Goal: Find specific page/section: Find specific page/section

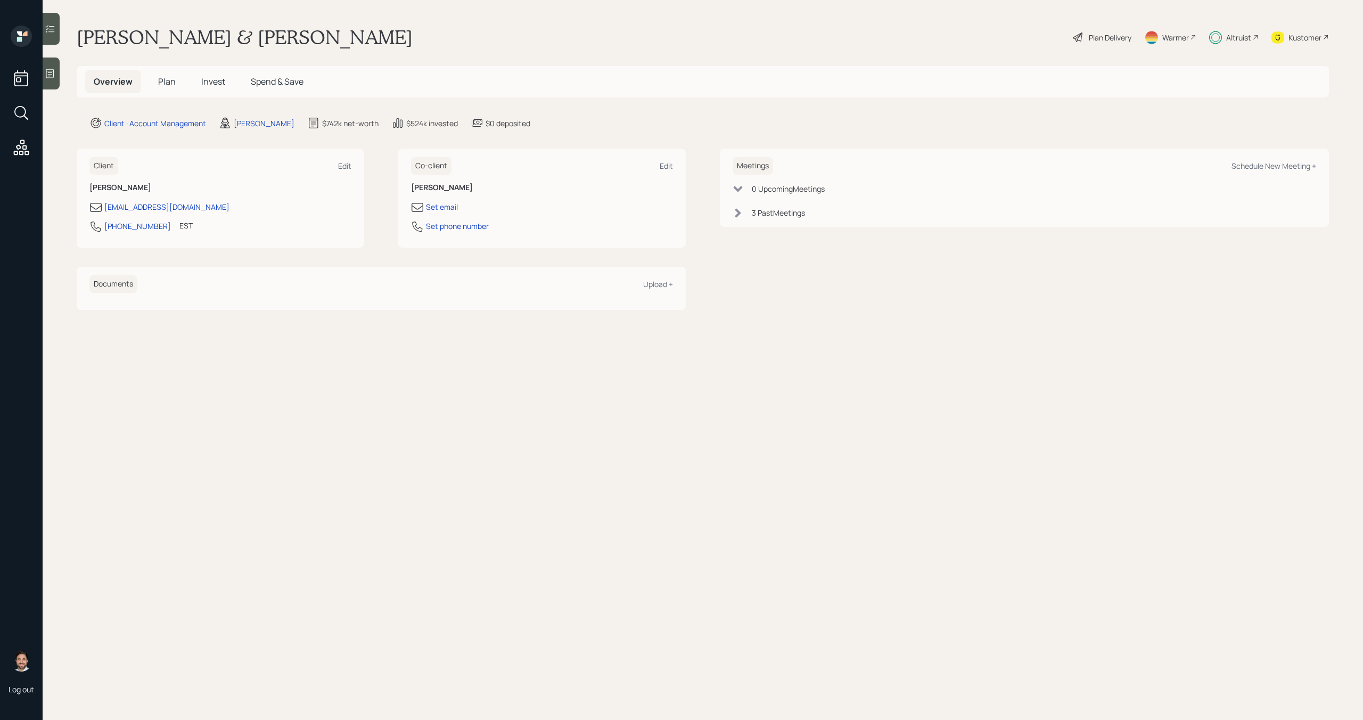
click at [1243, 41] on div "Altruist" at bounding box center [1238, 37] width 25 height 11
click at [1232, 32] on div "Altruist" at bounding box center [1238, 37] width 25 height 11
